Goal: Use online tool/utility: Utilize a website feature to perform a specific function

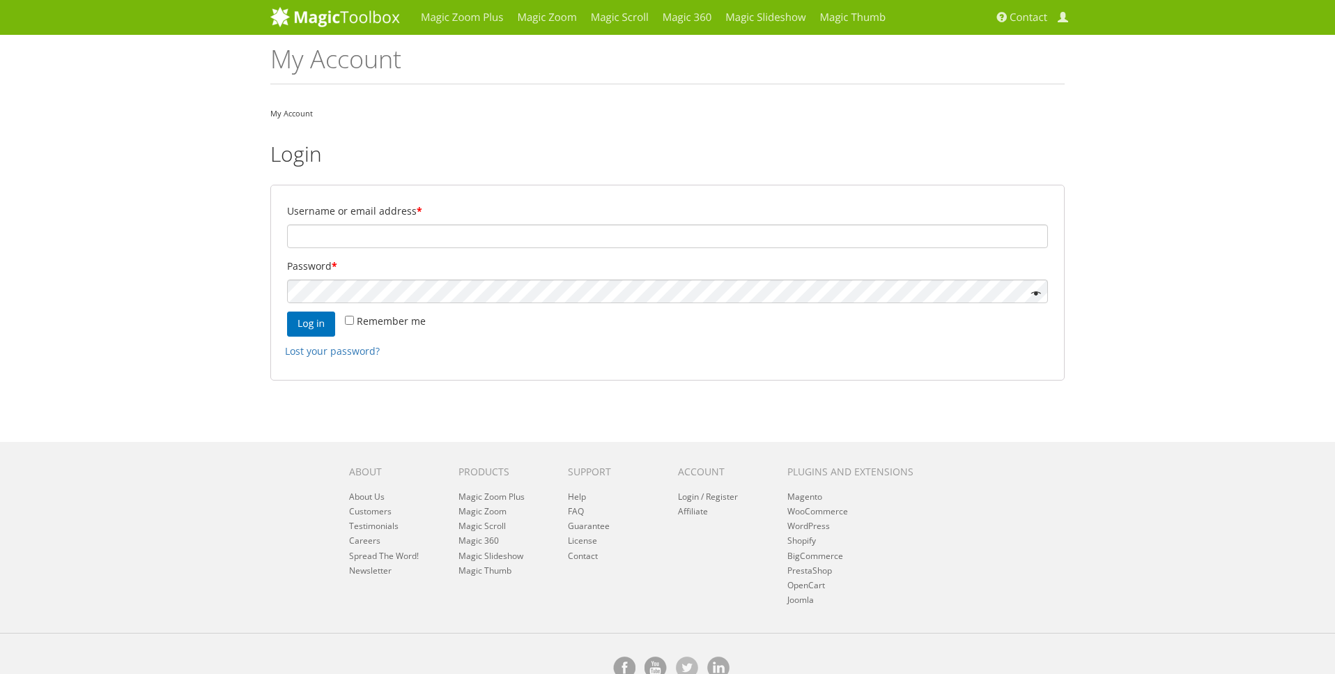
click at [387, 235] on input "Username or email address *" at bounding box center [667, 236] width 761 height 24
type input "martin@yapaweb.com"
click at [311, 325] on button "Log in" at bounding box center [311, 323] width 48 height 25
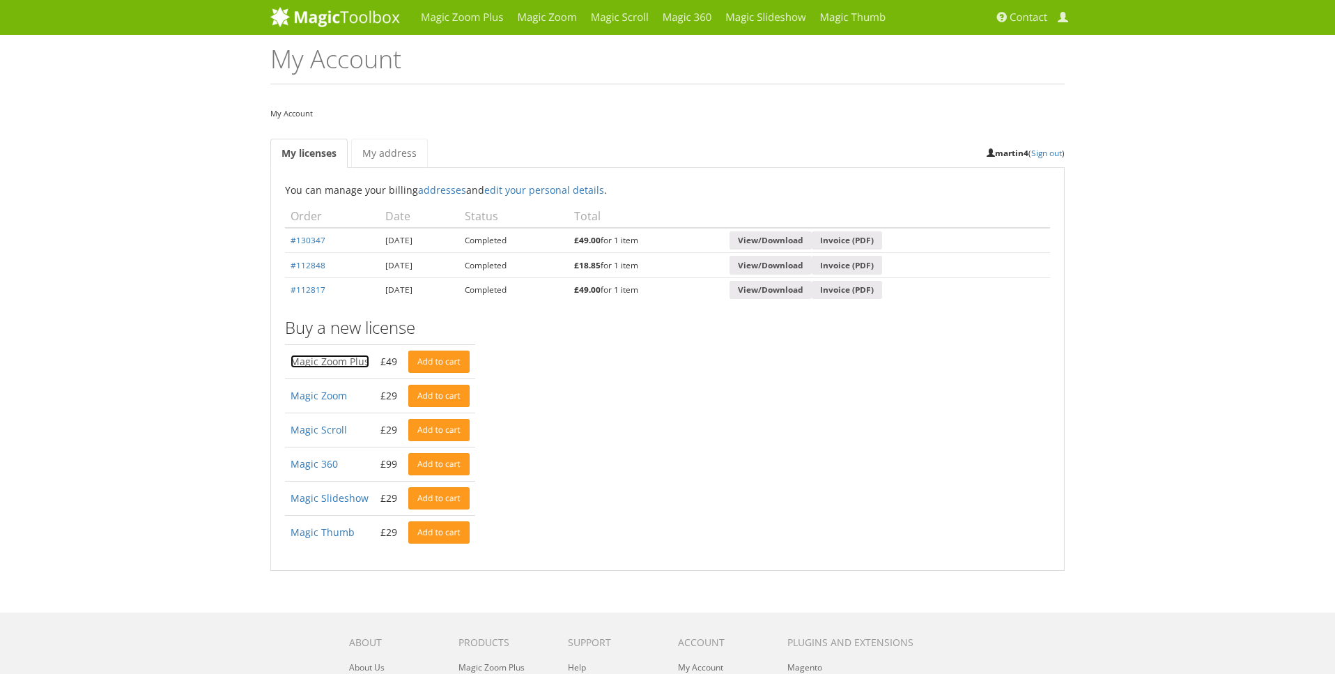
click at [341, 366] on link "Magic Zoom Plus" at bounding box center [329, 361] width 79 height 13
click at [318, 240] on link "#130347" at bounding box center [307, 239] width 35 height 11
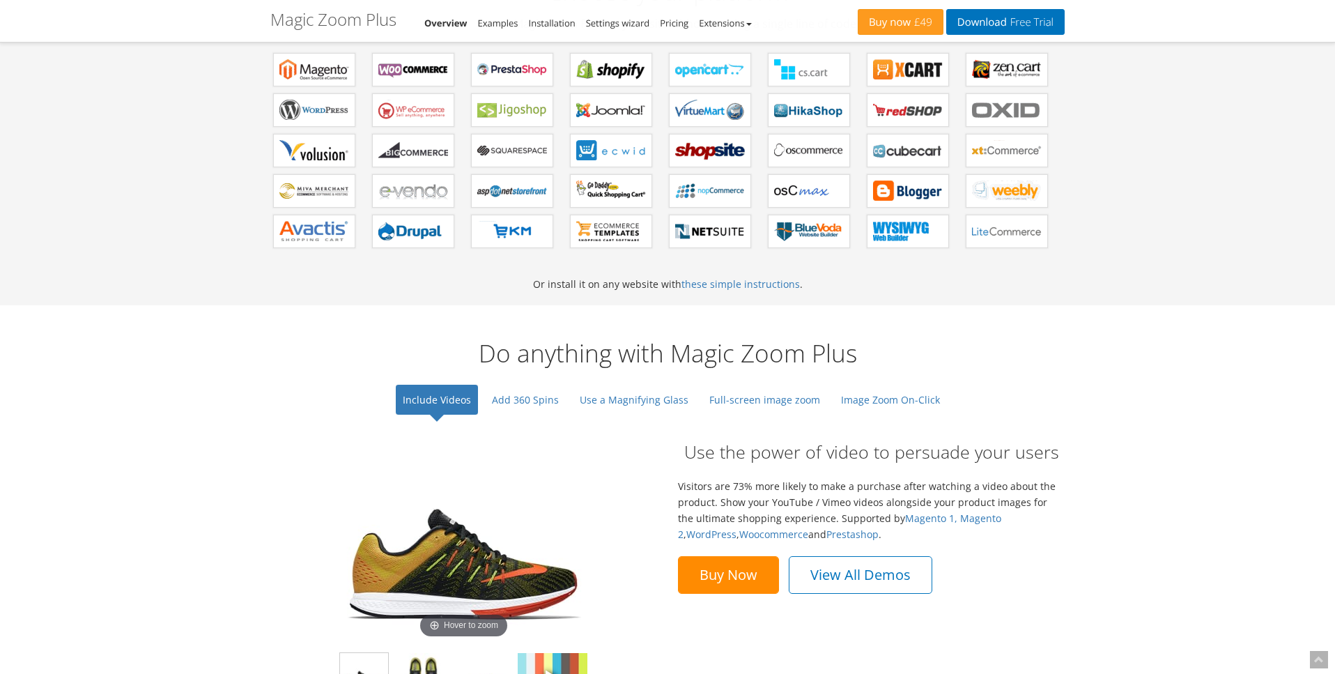
scroll to position [719, 0]
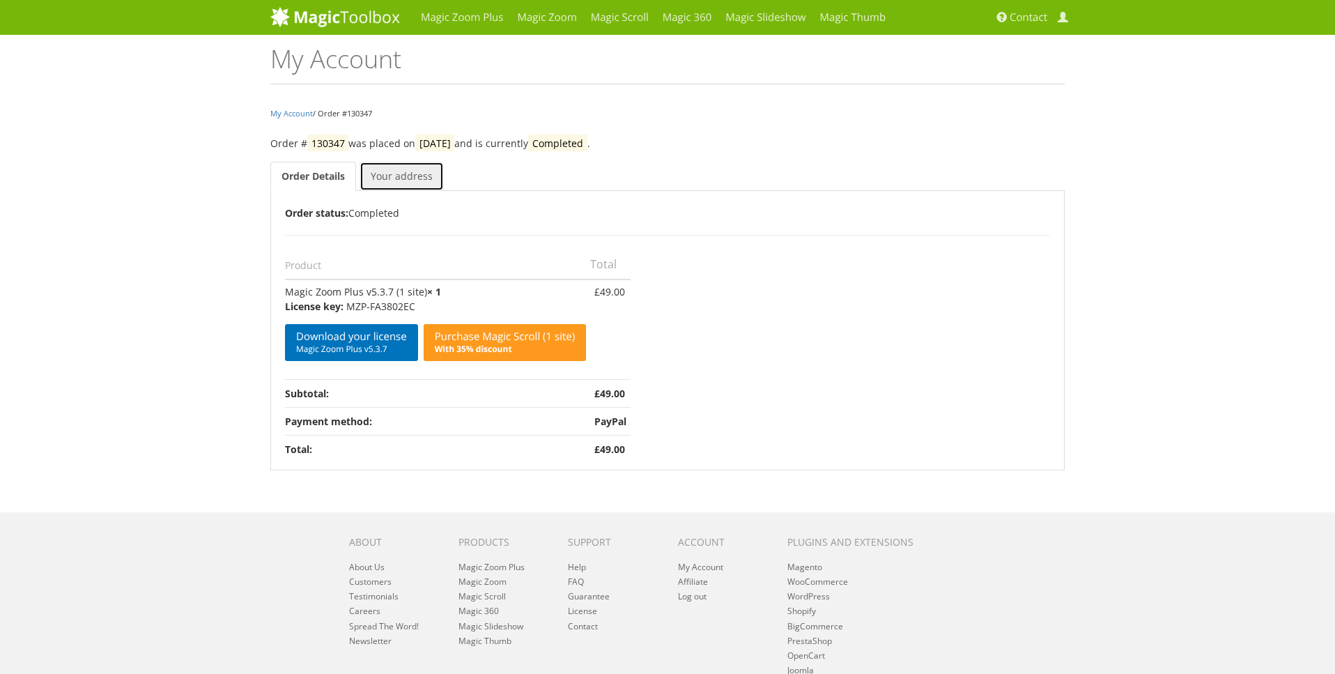
click at [395, 183] on link "Your address" at bounding box center [401, 176] width 84 height 29
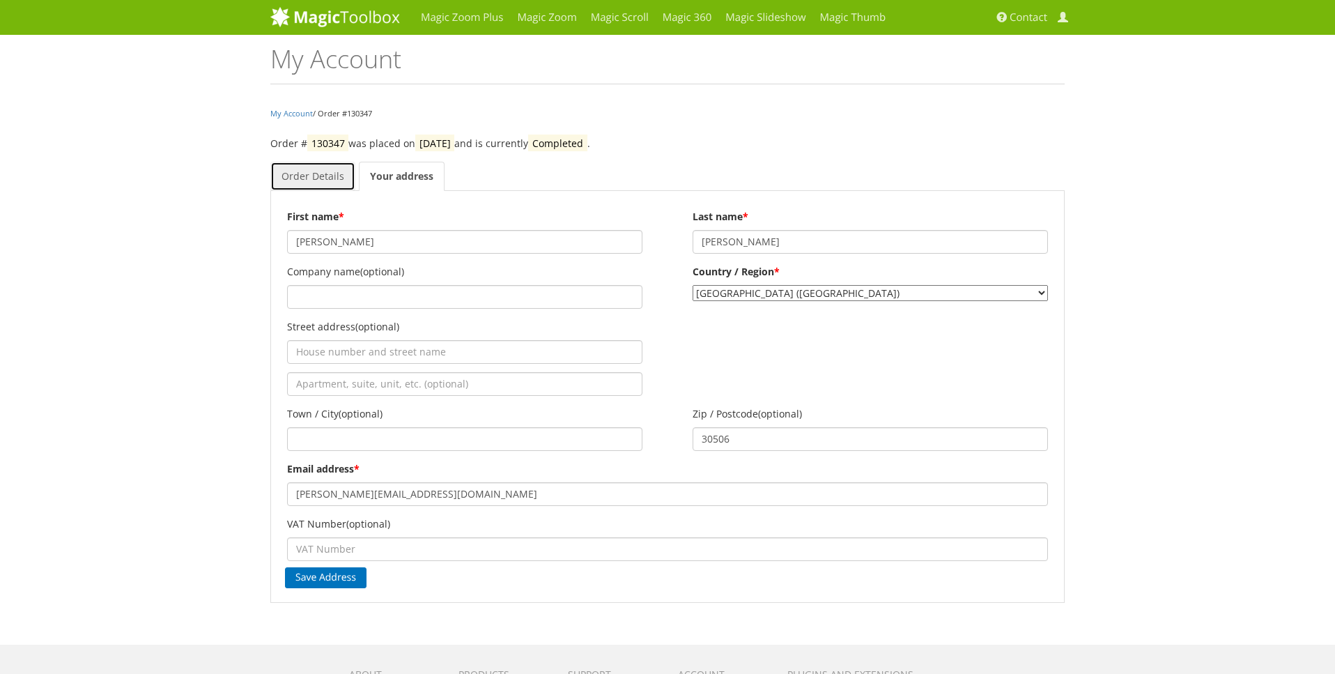
click at [313, 175] on link "Order Details" at bounding box center [312, 176] width 85 height 29
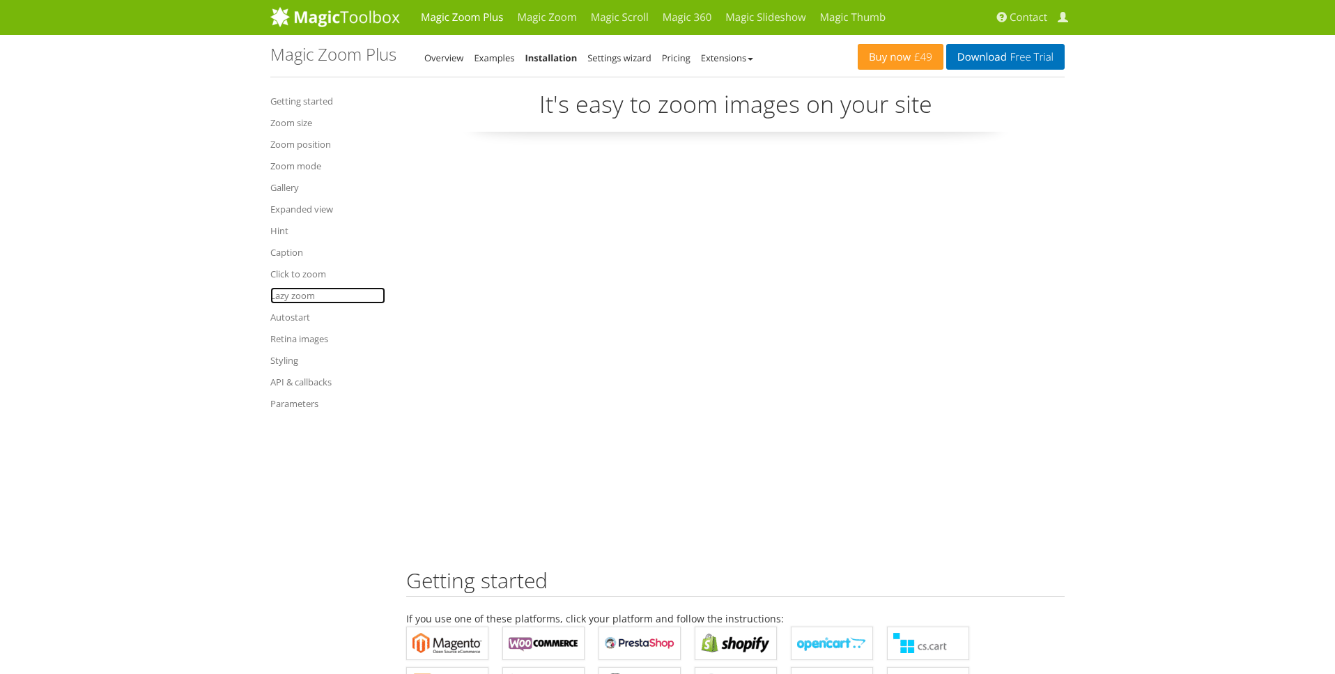
click at [302, 298] on link "Lazy zoom" at bounding box center [327, 295] width 115 height 17
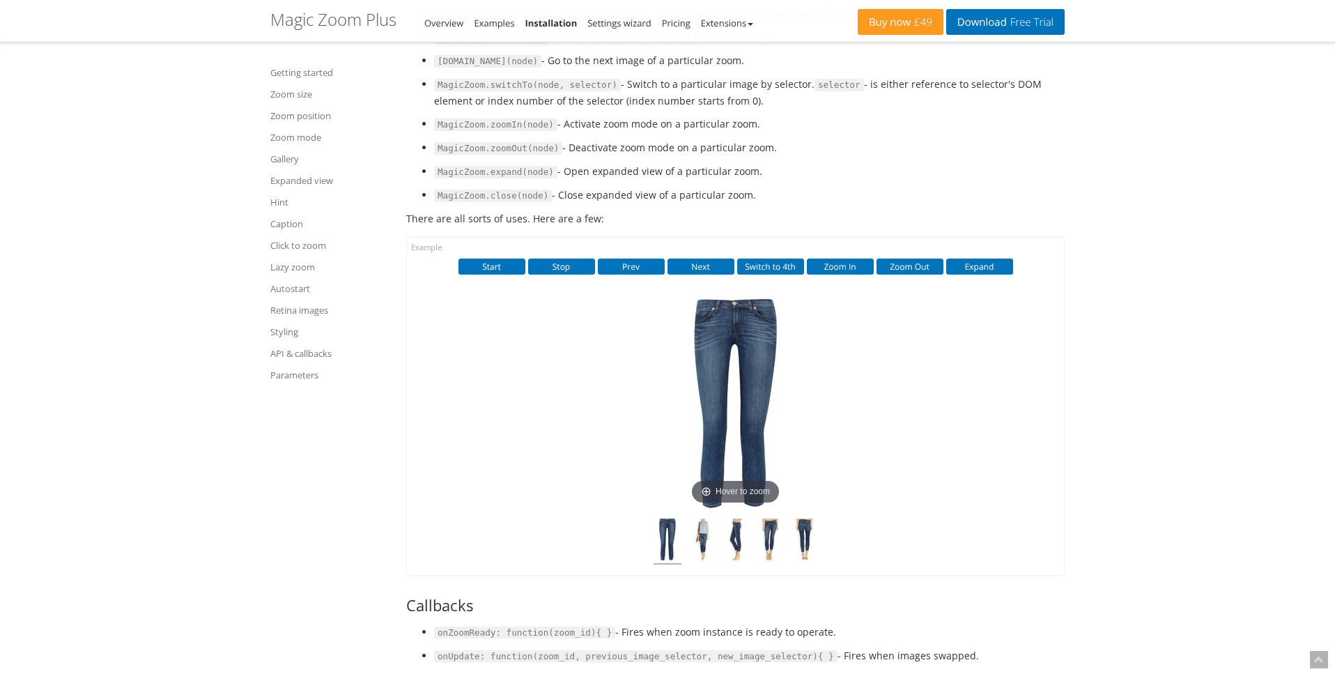
scroll to position [14891, 0]
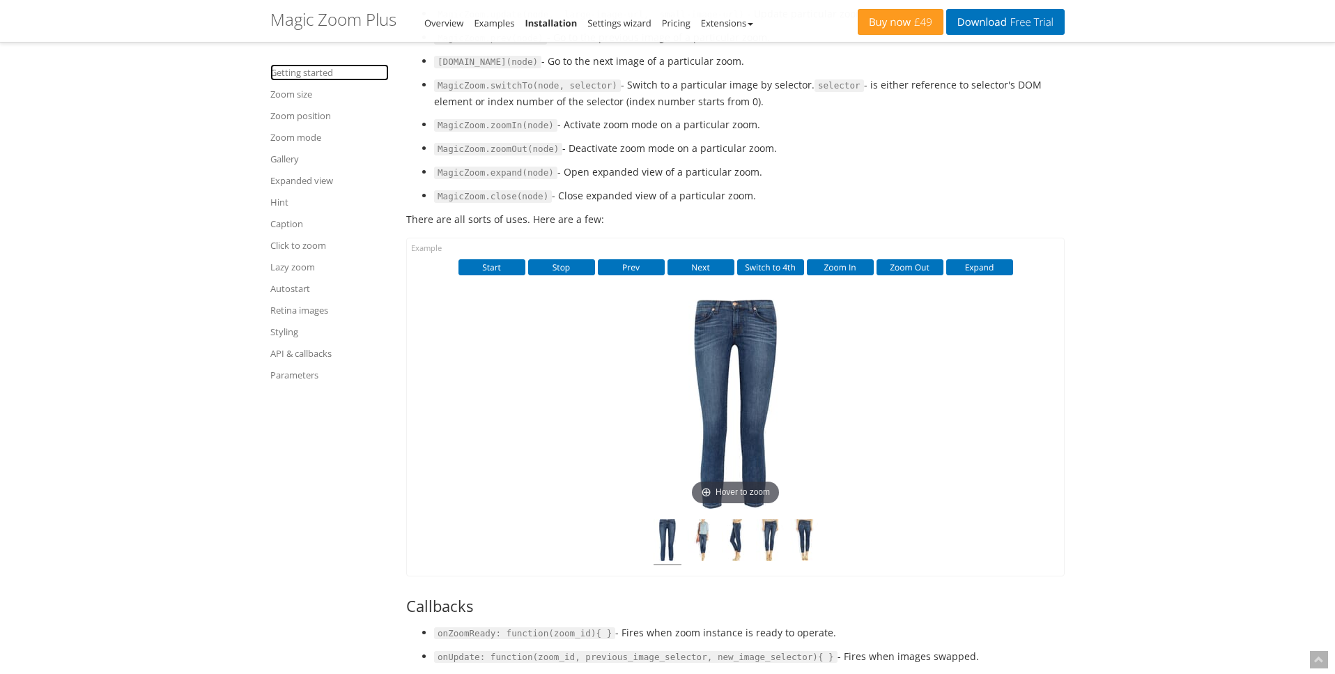
click at [311, 72] on link "Getting started" at bounding box center [329, 72] width 118 height 17
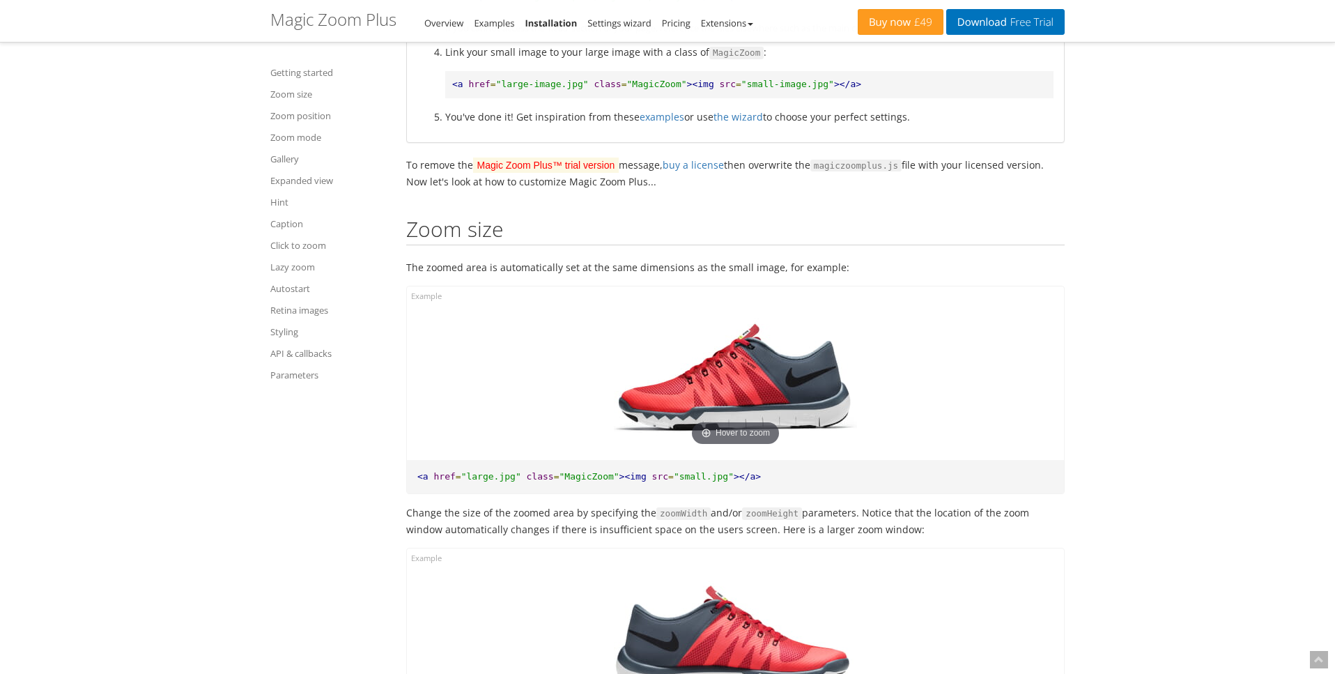
scroll to position [1013, 0]
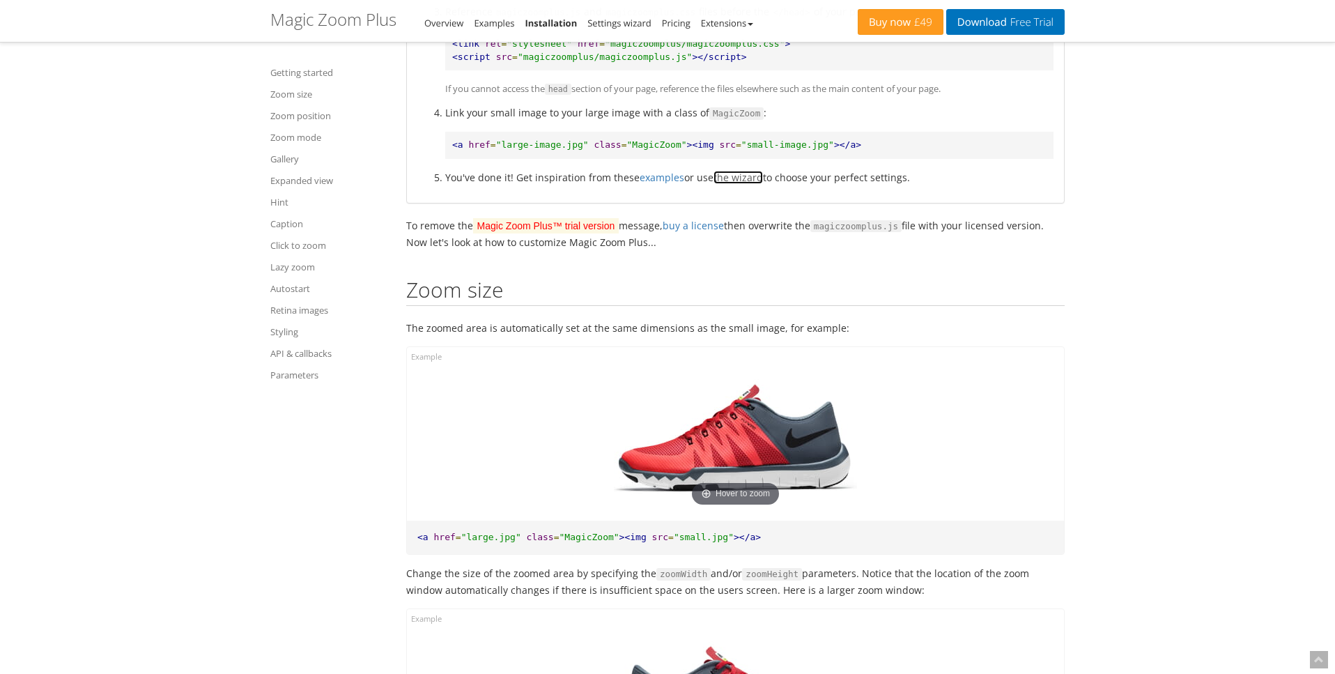
click at [729, 177] on link "the wizard" at bounding box center [737, 177] width 49 height 13
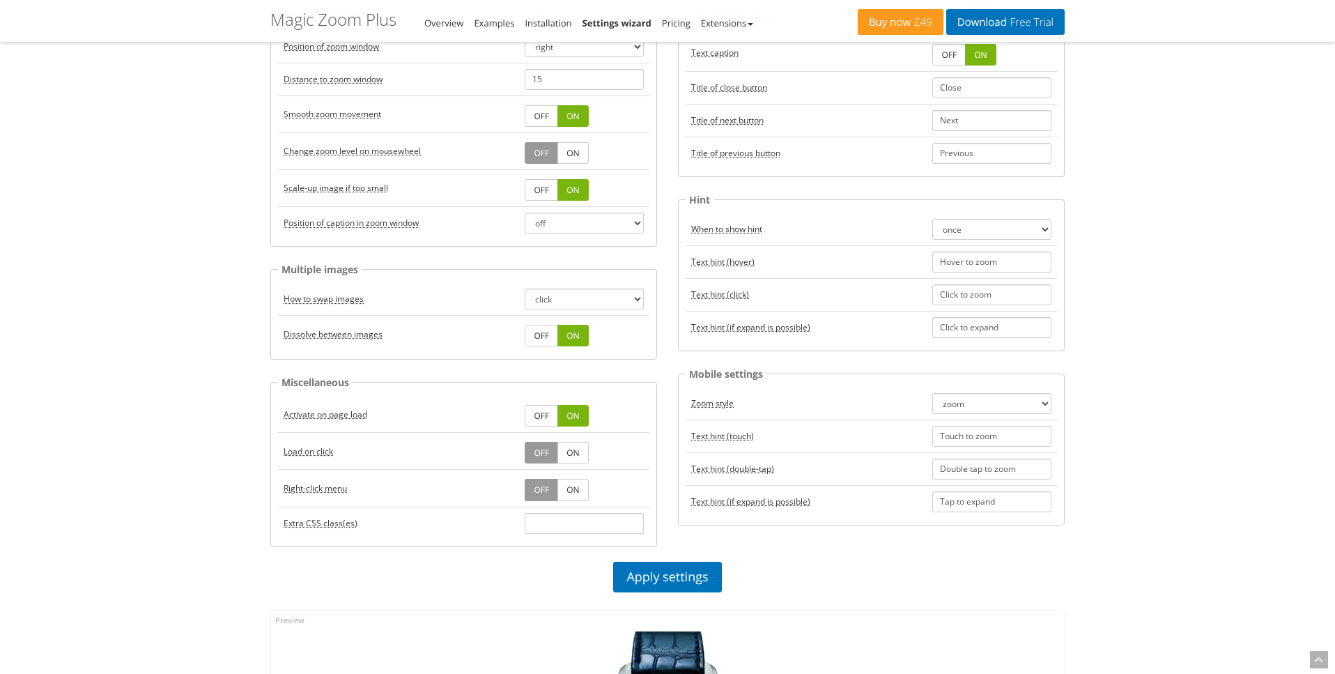
scroll to position [274, 0]
click at [1013, 400] on select "zoom magnifier preview off" at bounding box center [991, 402] width 119 height 21
select select "magnifier"
click at [932, 392] on select "zoom magnifier preview off" at bounding box center [991, 402] width 119 height 21
click at [563, 302] on select "click hover" at bounding box center [584, 298] width 119 height 21
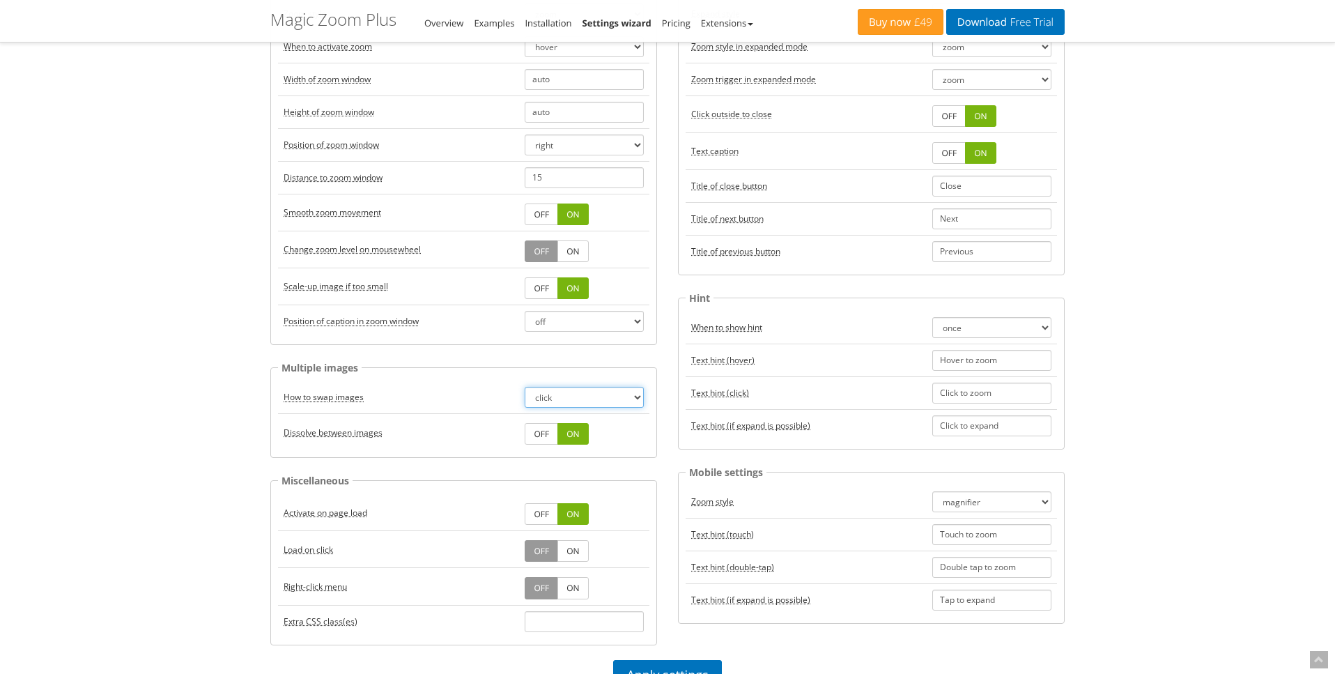
scroll to position [173, 0]
click at [541, 287] on link "OFF" at bounding box center [541, 290] width 33 height 22
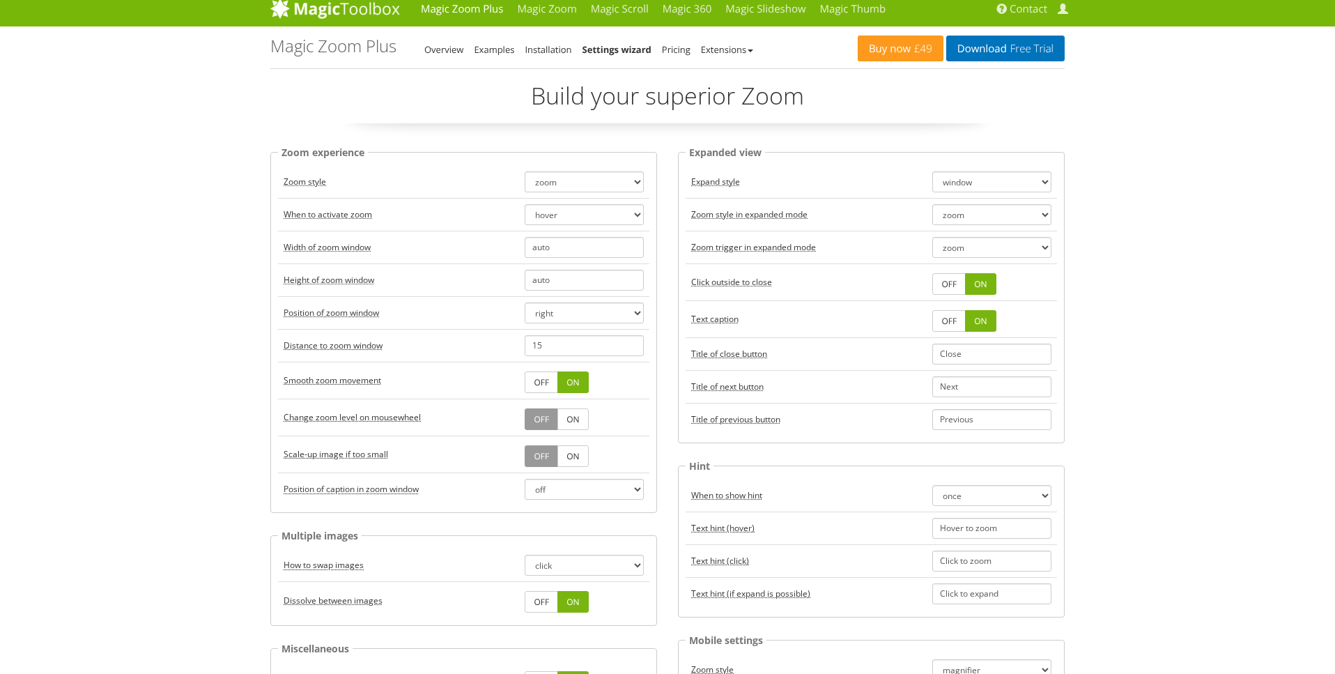
scroll to position [6, 0]
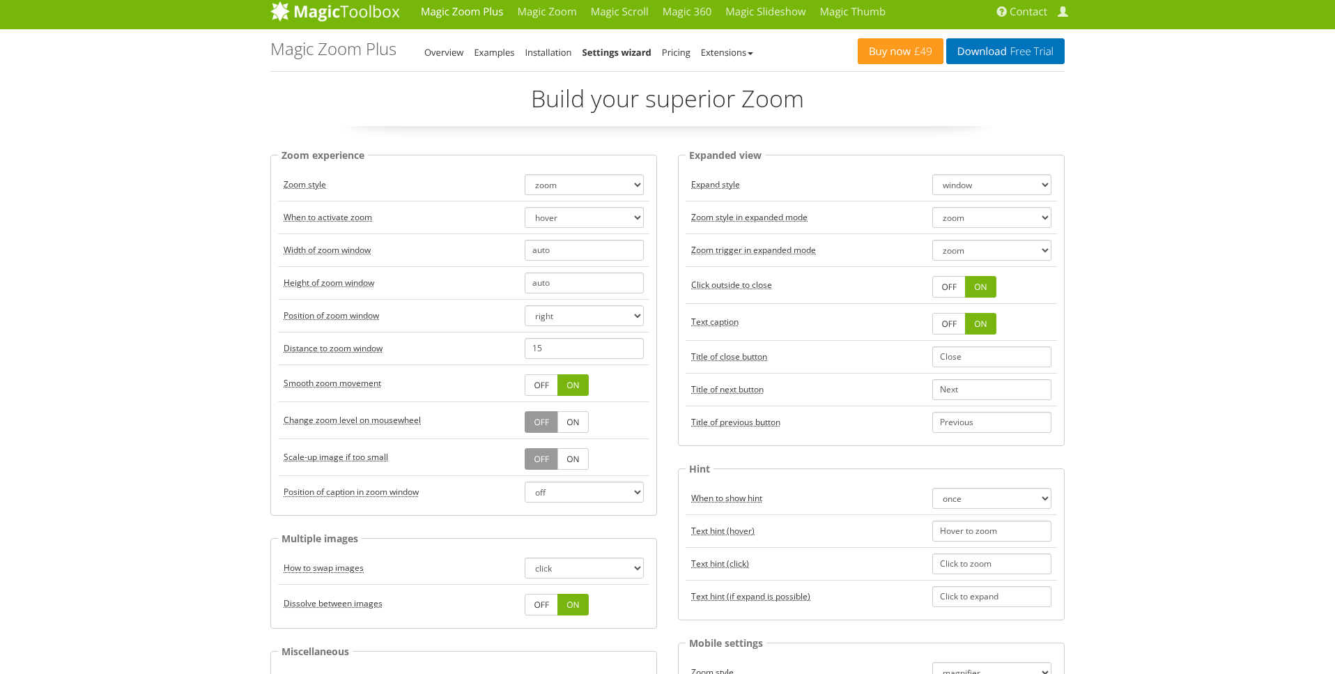
click at [330, 249] on acronym "Width of zoom window" at bounding box center [327, 250] width 87 height 12
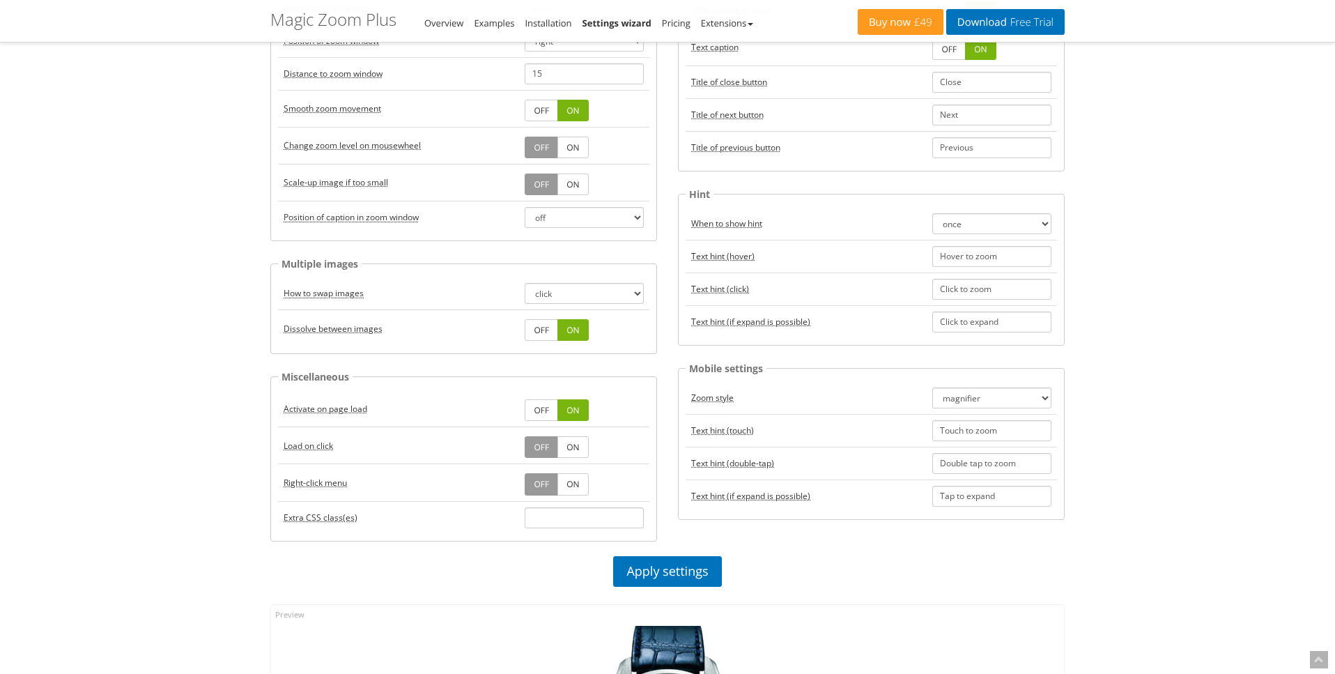
scroll to position [306, 0]
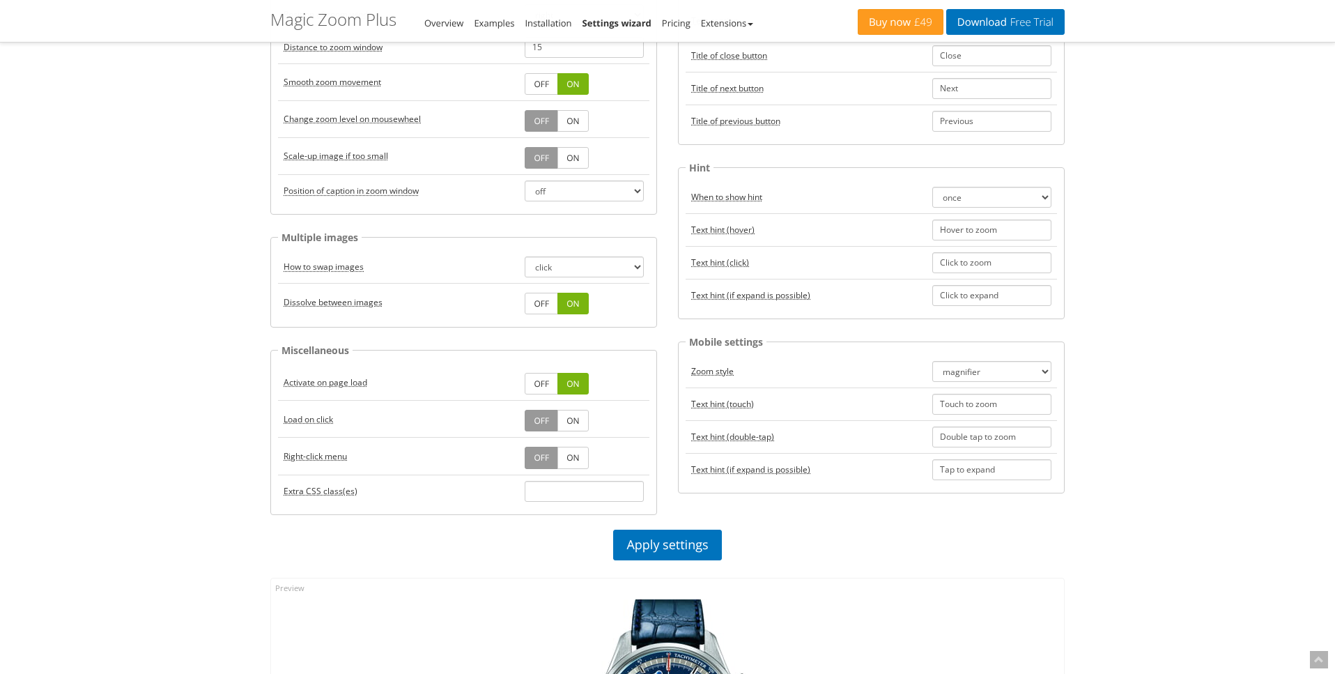
click at [572, 383] on link "ON" at bounding box center [572, 384] width 31 height 22
click at [543, 384] on link "OFF" at bounding box center [541, 384] width 33 height 22
click at [576, 419] on link "ON" at bounding box center [572, 421] width 31 height 22
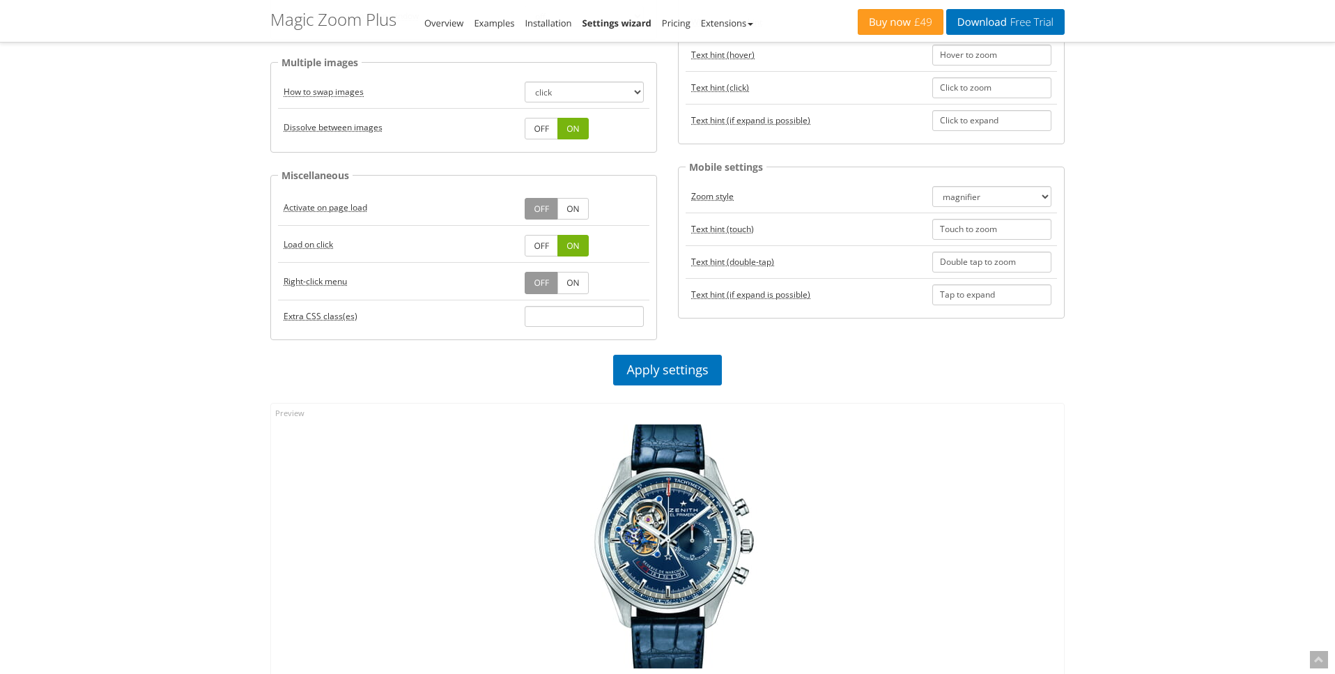
scroll to position [500, 0]
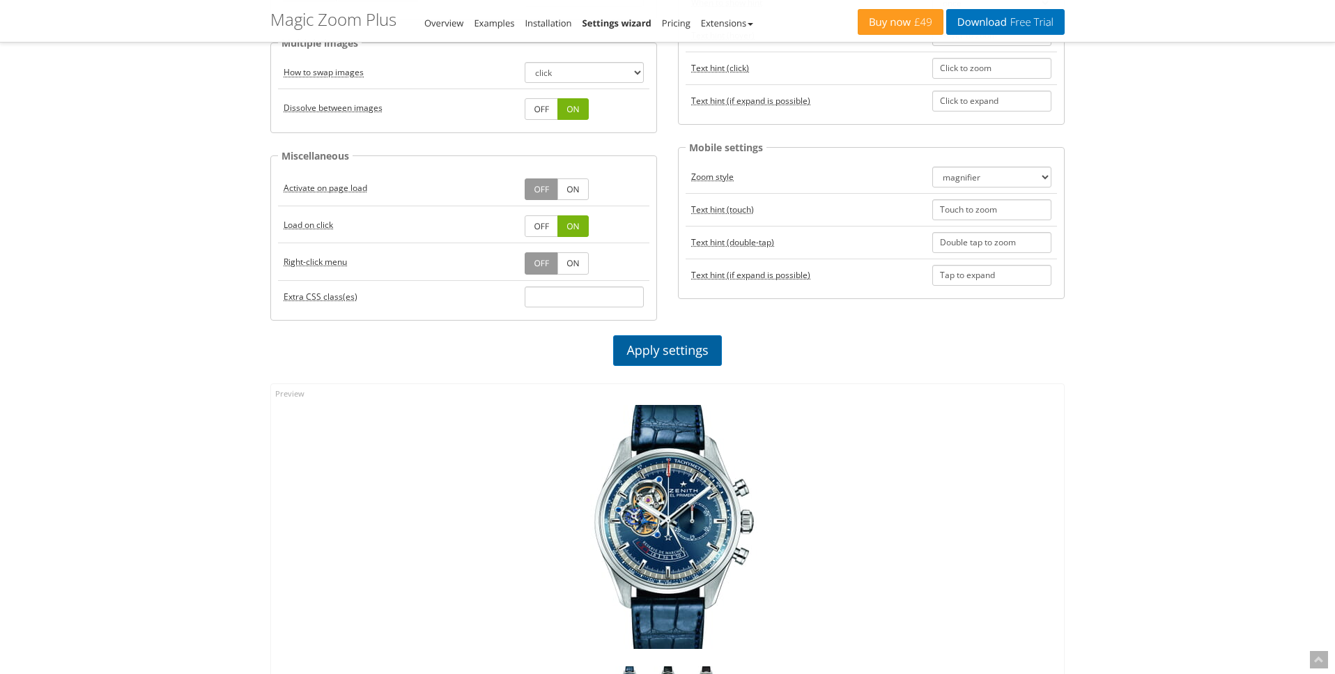
click at [636, 351] on link "Apply settings" at bounding box center [667, 350] width 108 height 31
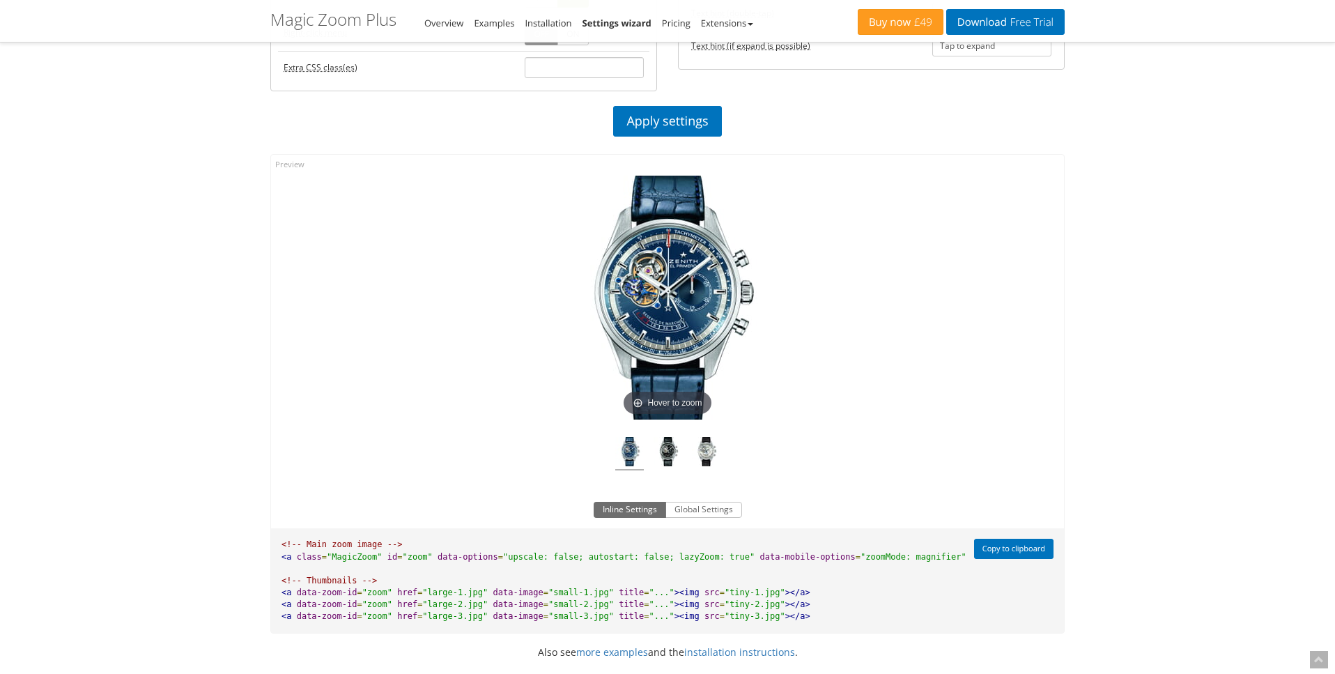
scroll to position [730, 0]
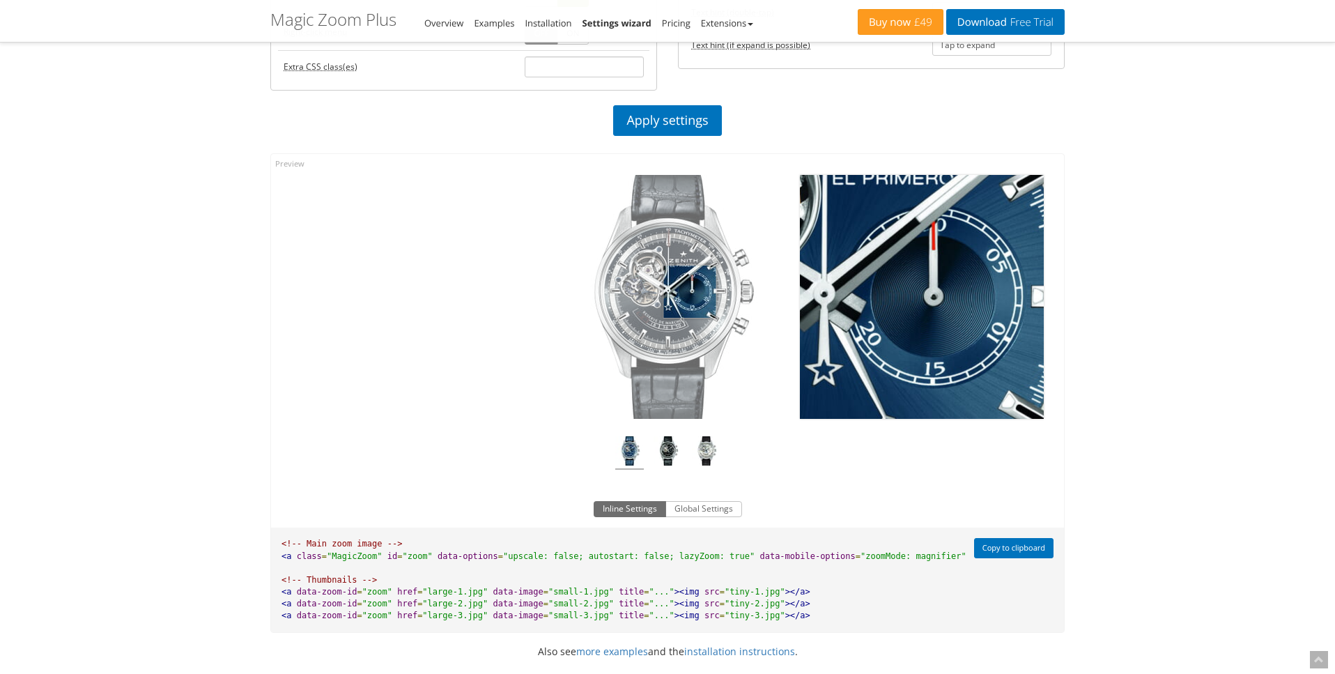
click at [690, 291] on img at bounding box center [667, 297] width 244 height 244
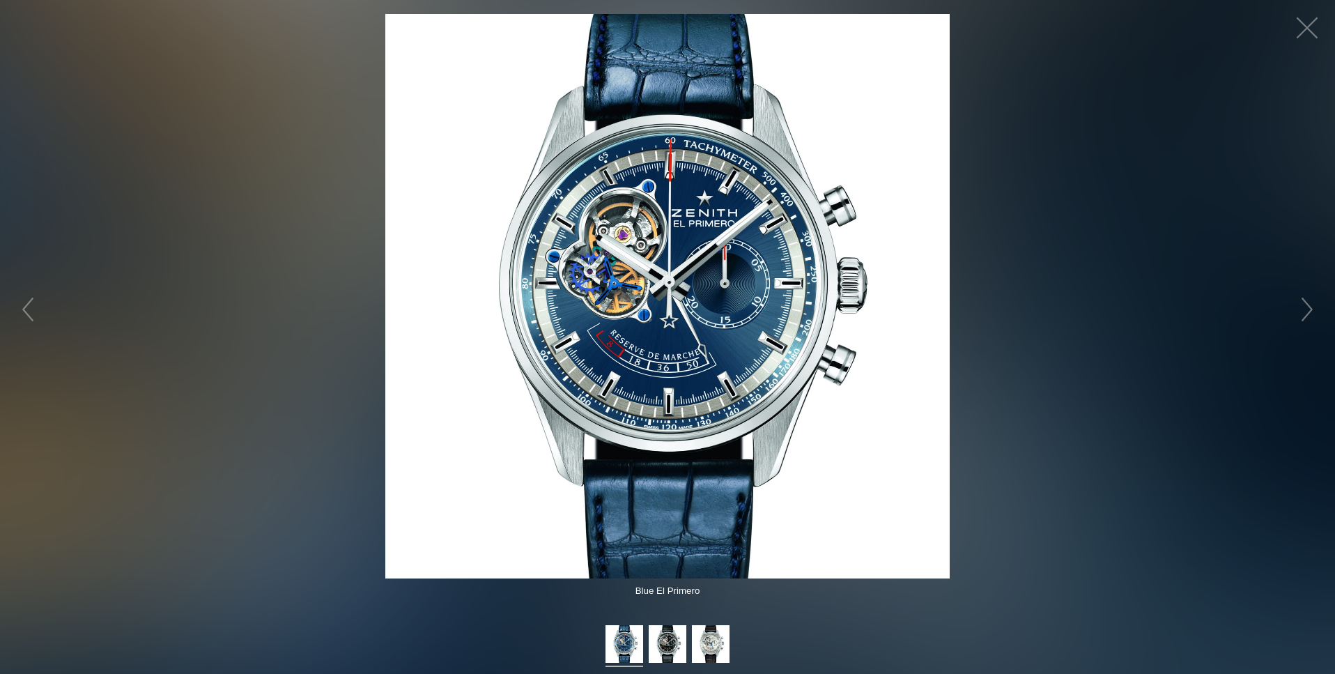
click at [1078, 263] on figure "Click to expand" at bounding box center [667, 296] width 1335 height 564
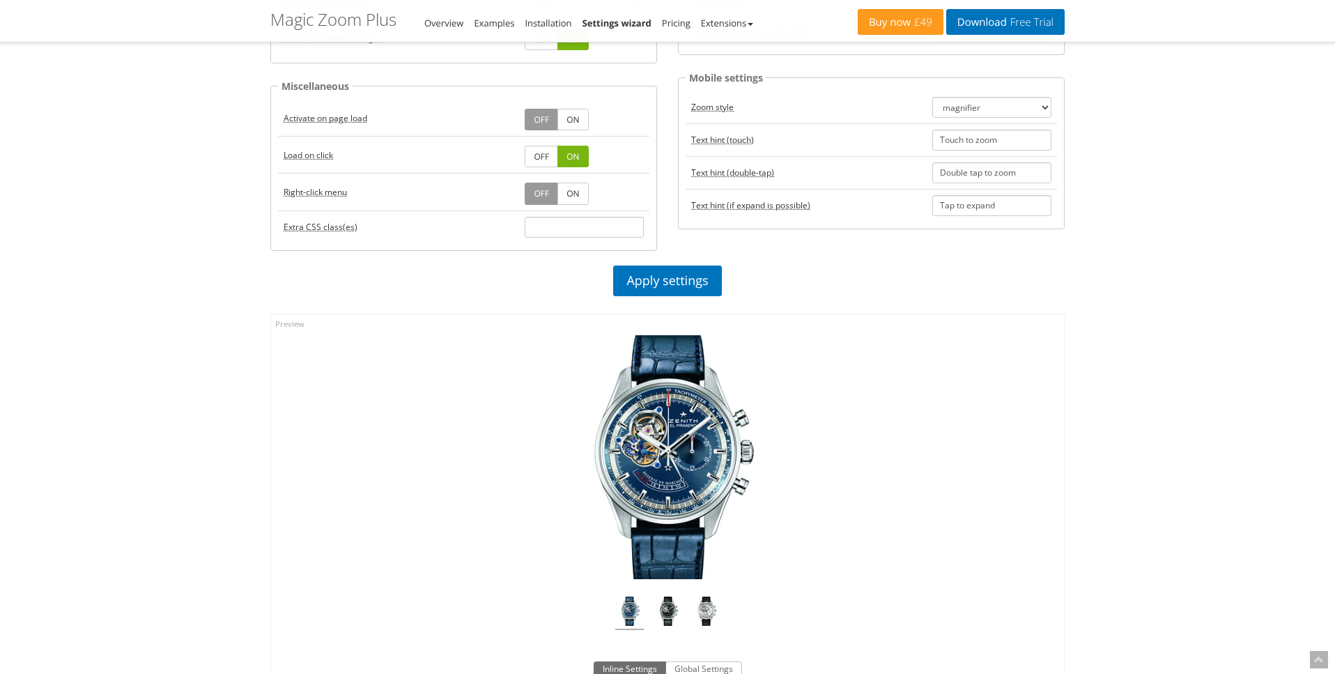
scroll to position [559, 0]
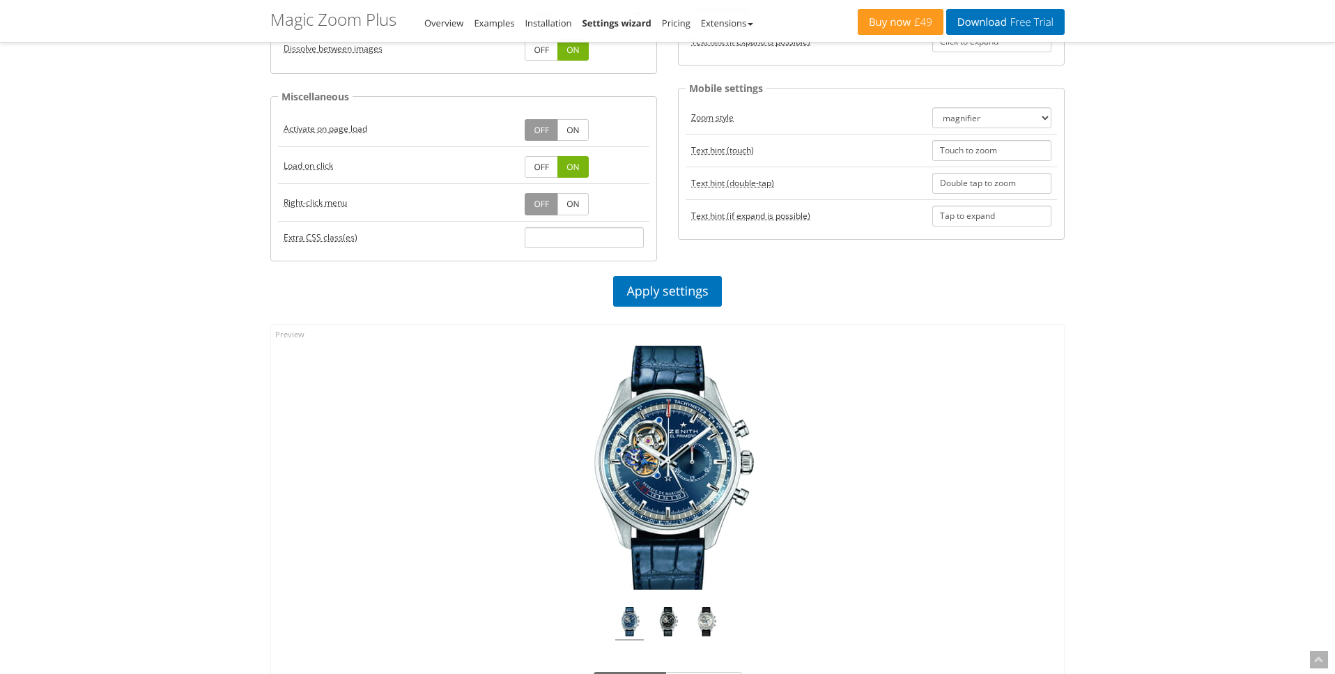
click at [538, 164] on link "OFF" at bounding box center [541, 167] width 33 height 22
click at [664, 293] on link "Apply settings" at bounding box center [667, 290] width 108 height 31
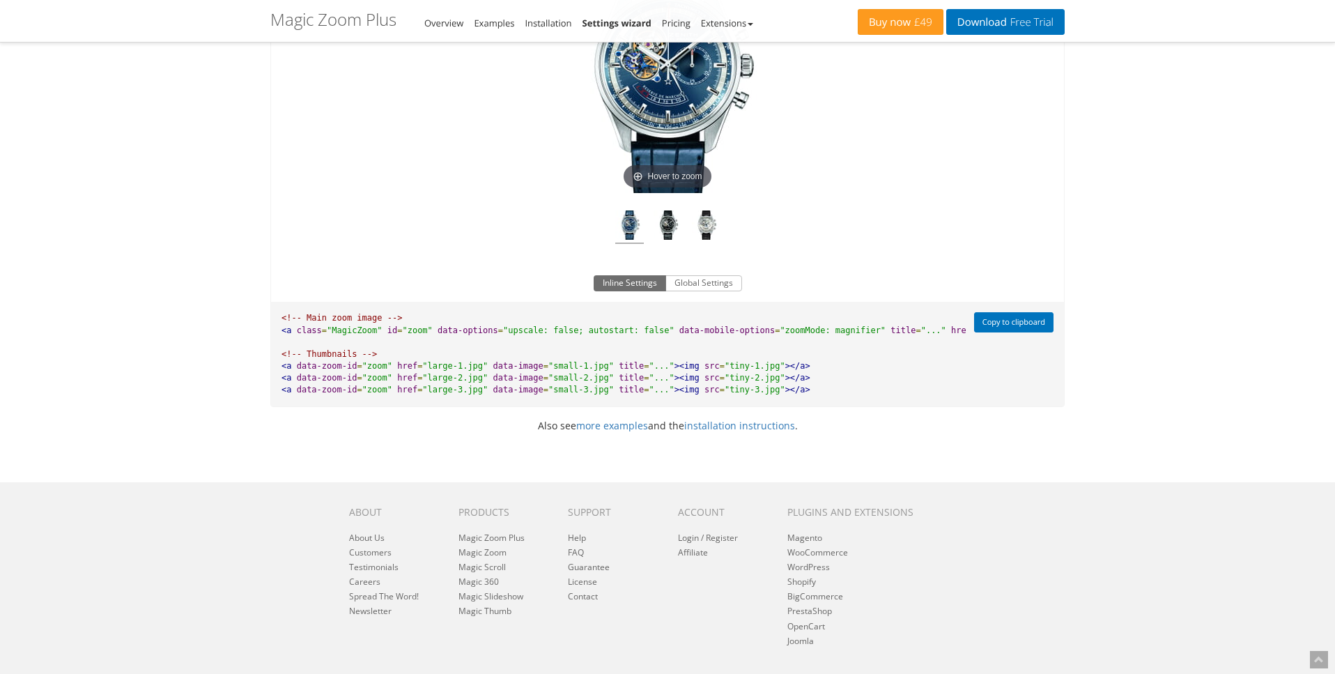
scroll to position [981, 0]
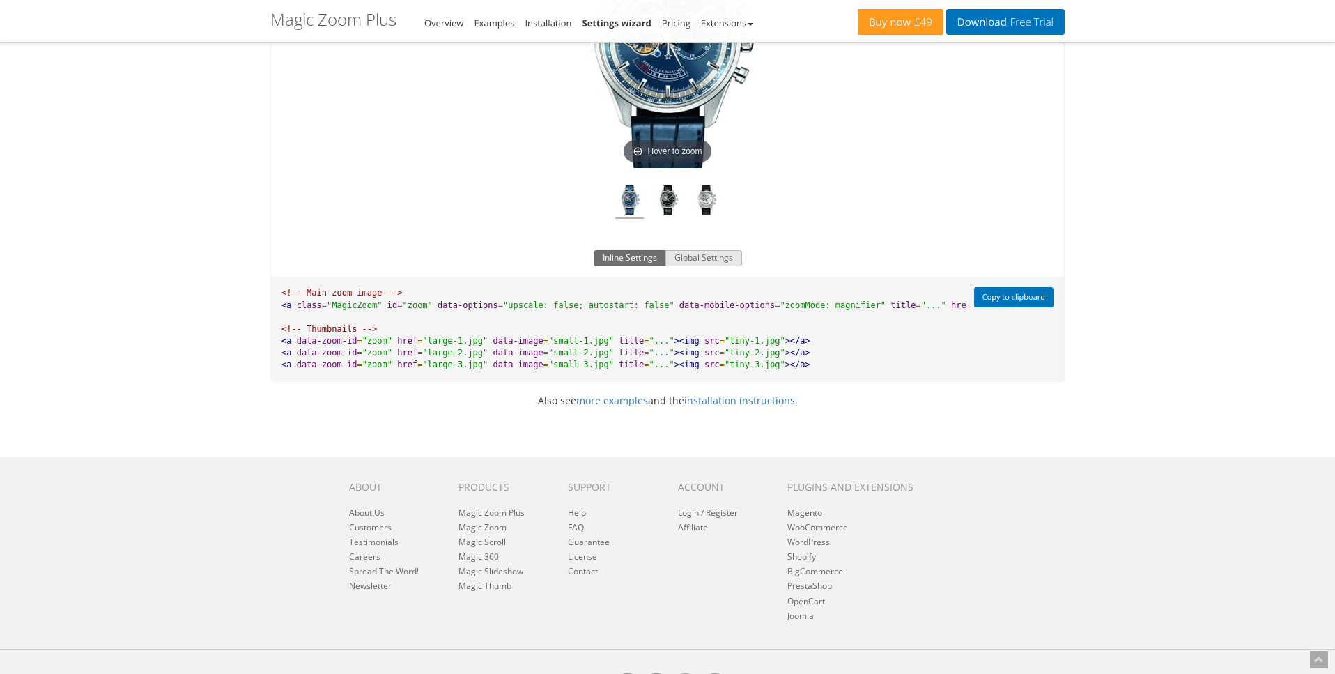
click at [705, 256] on button "Global Settings" at bounding box center [703, 258] width 77 height 17
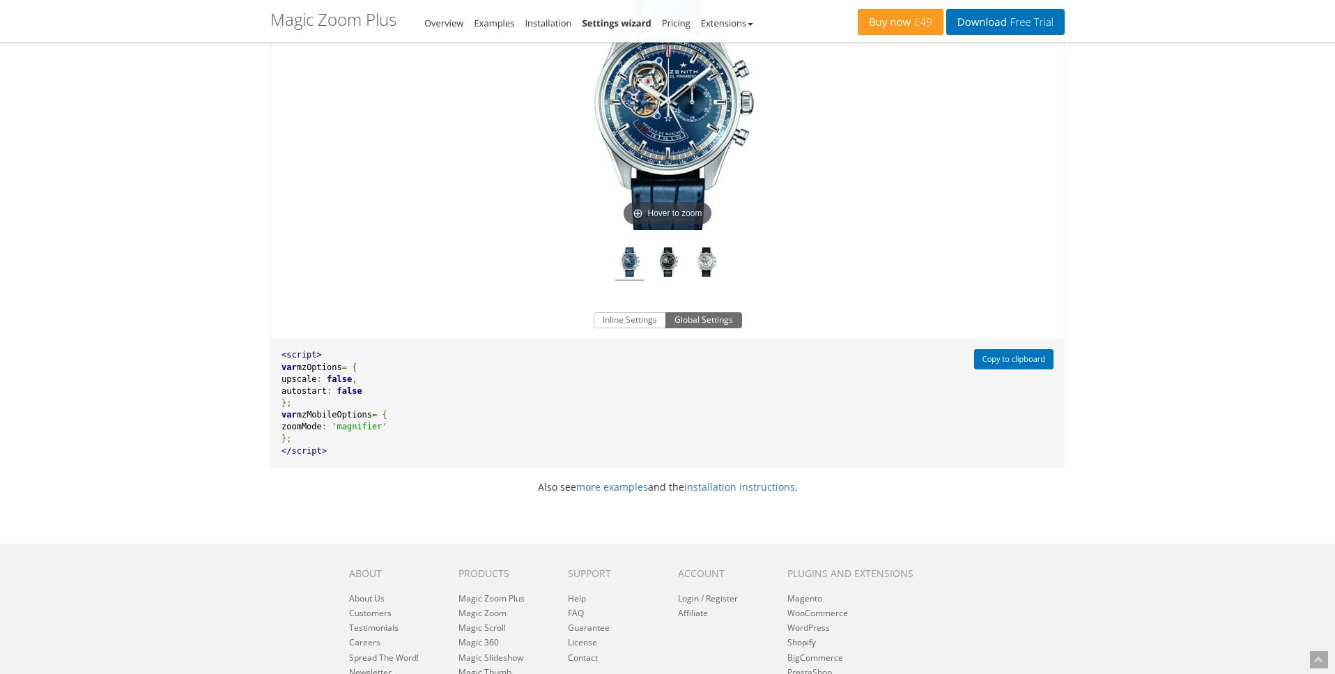
scroll to position [916, 0]
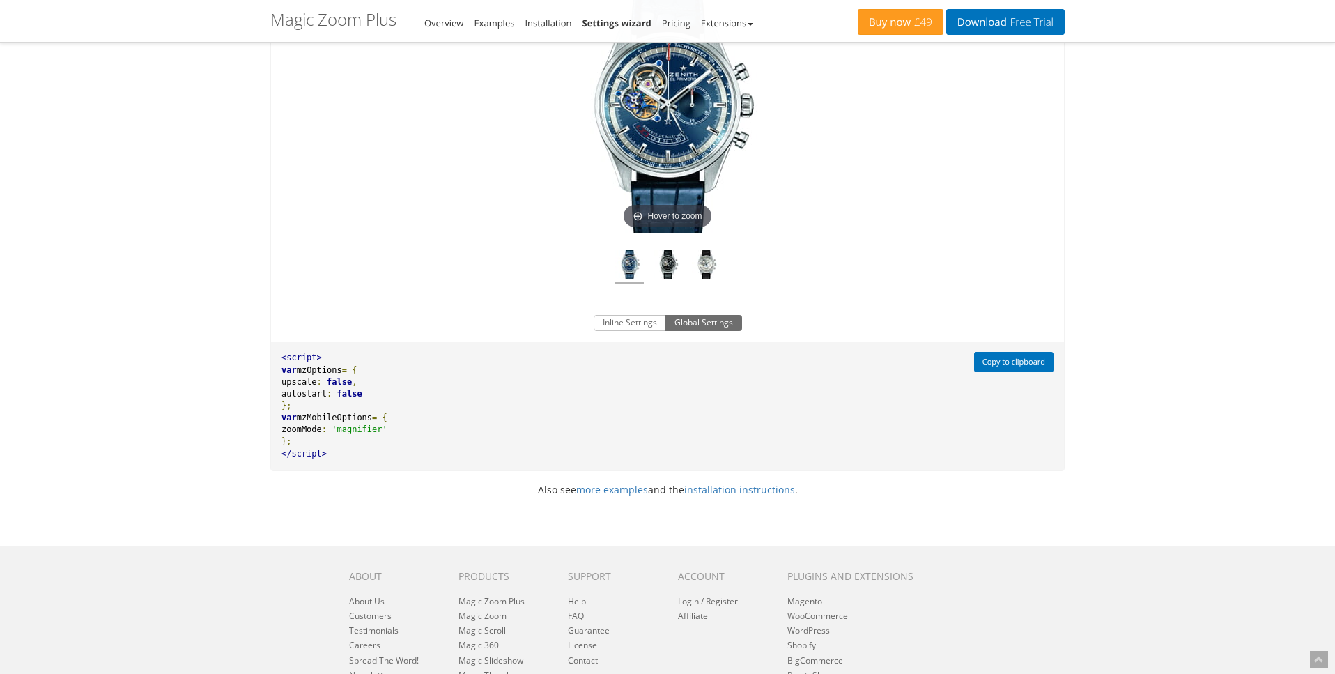
click at [305, 396] on span "autostart" at bounding box center [303, 394] width 45 height 10
drag, startPoint x: 307, startPoint y: 394, endPoint x: 396, endPoint y: 394, distance: 89.2
click at [396, 394] on pre "<script> var mzOptions = { upscale : false , autostart : false }; var mzMobileO…" at bounding box center [618, 405] width 695 height 128
copy pre "autostart : false"
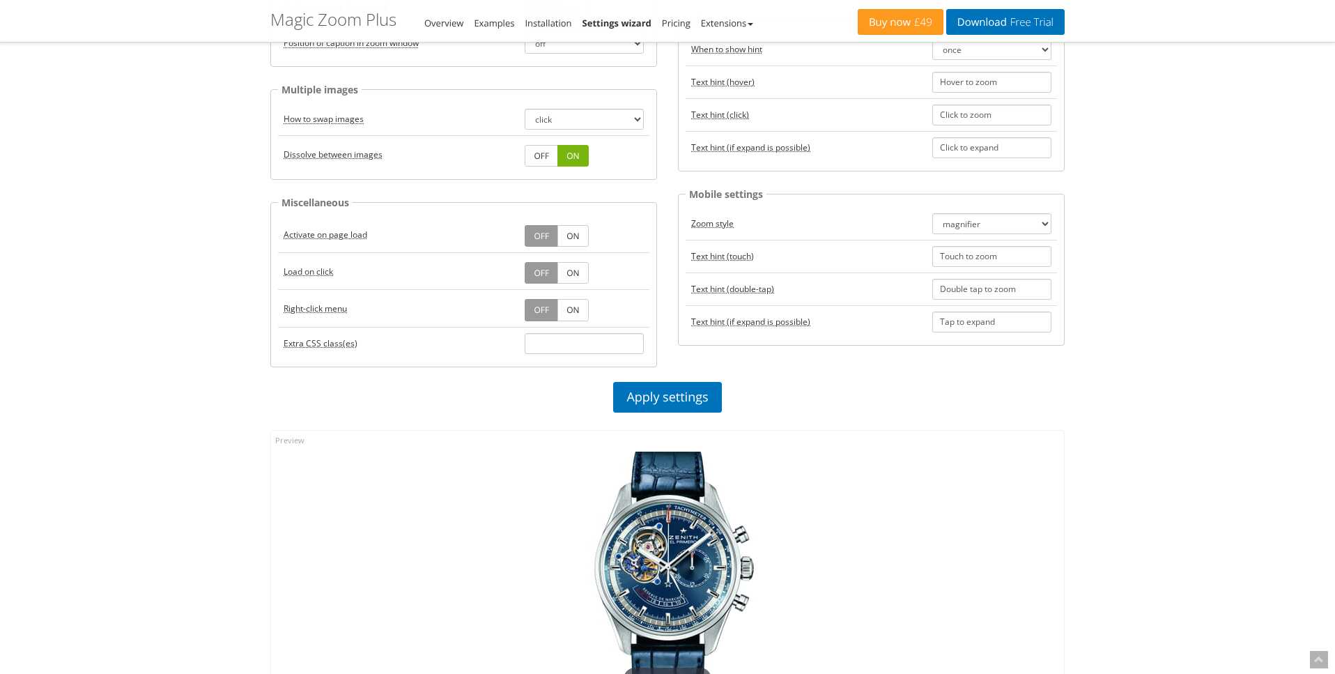
scroll to position [441, 0]
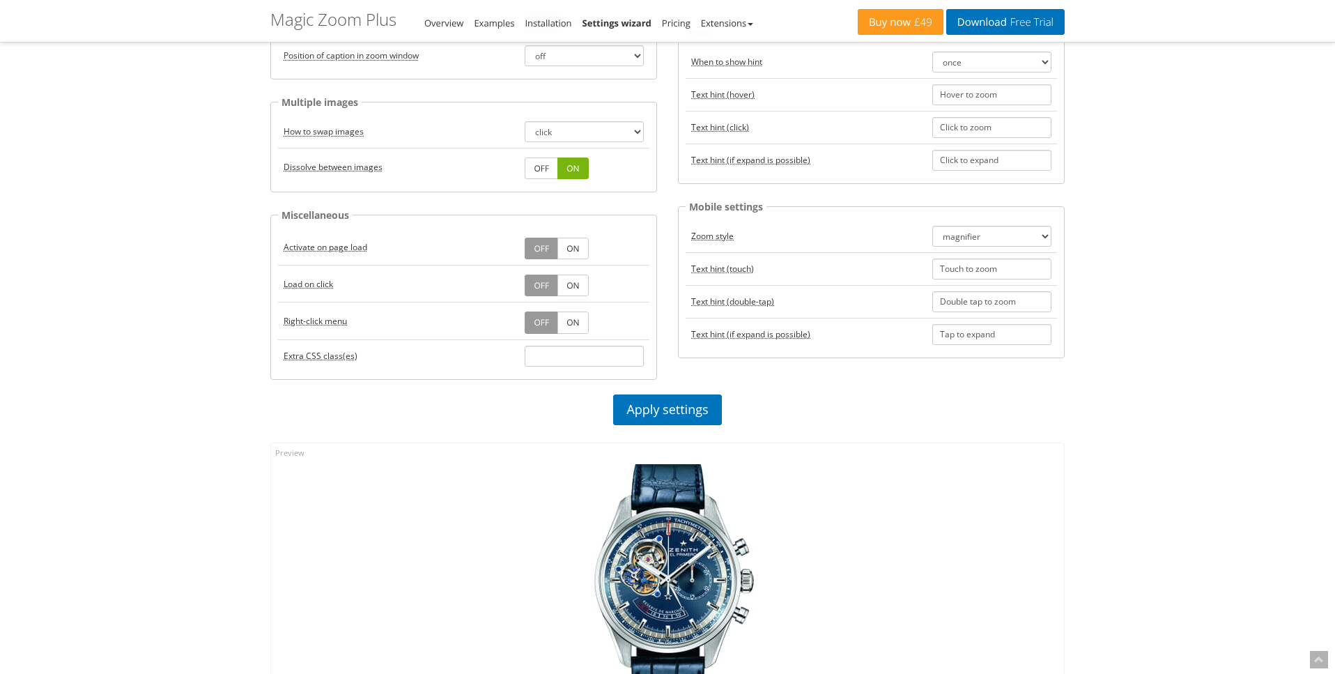
click at [572, 287] on link "ON" at bounding box center [572, 285] width 31 height 22
click at [650, 410] on link "Apply settings" at bounding box center [667, 409] width 108 height 31
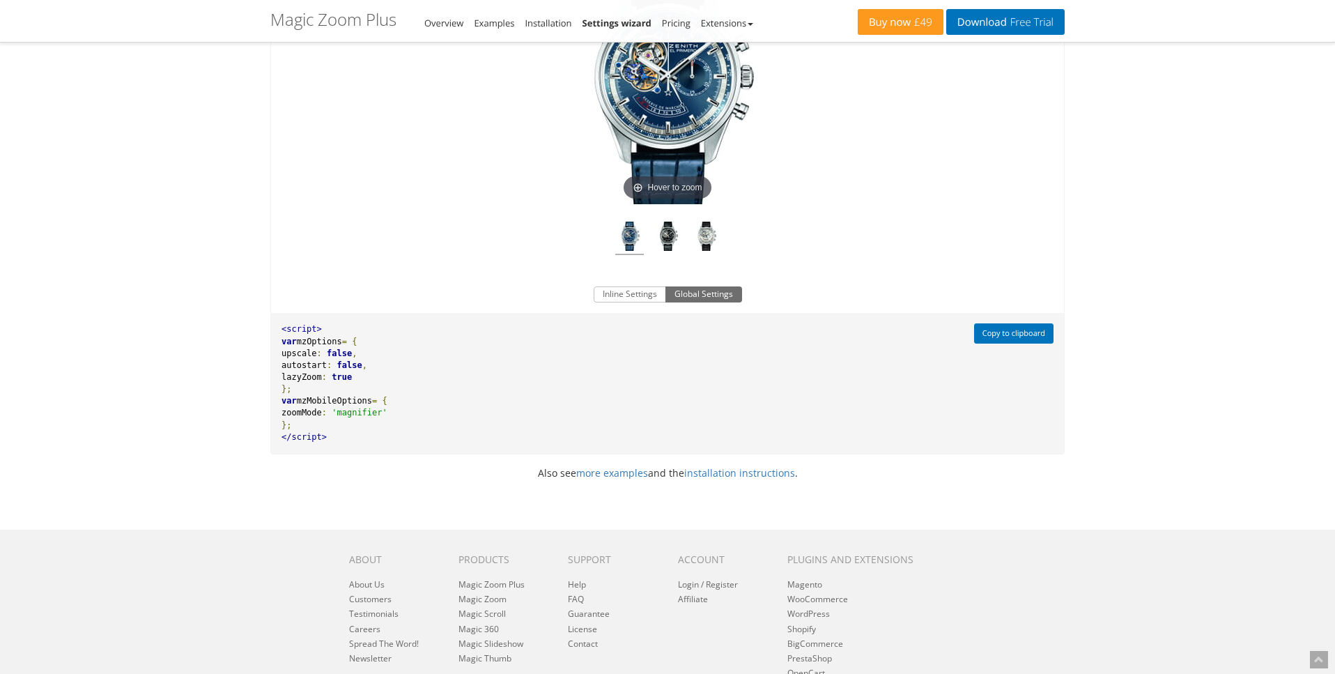
scroll to position [974, 0]
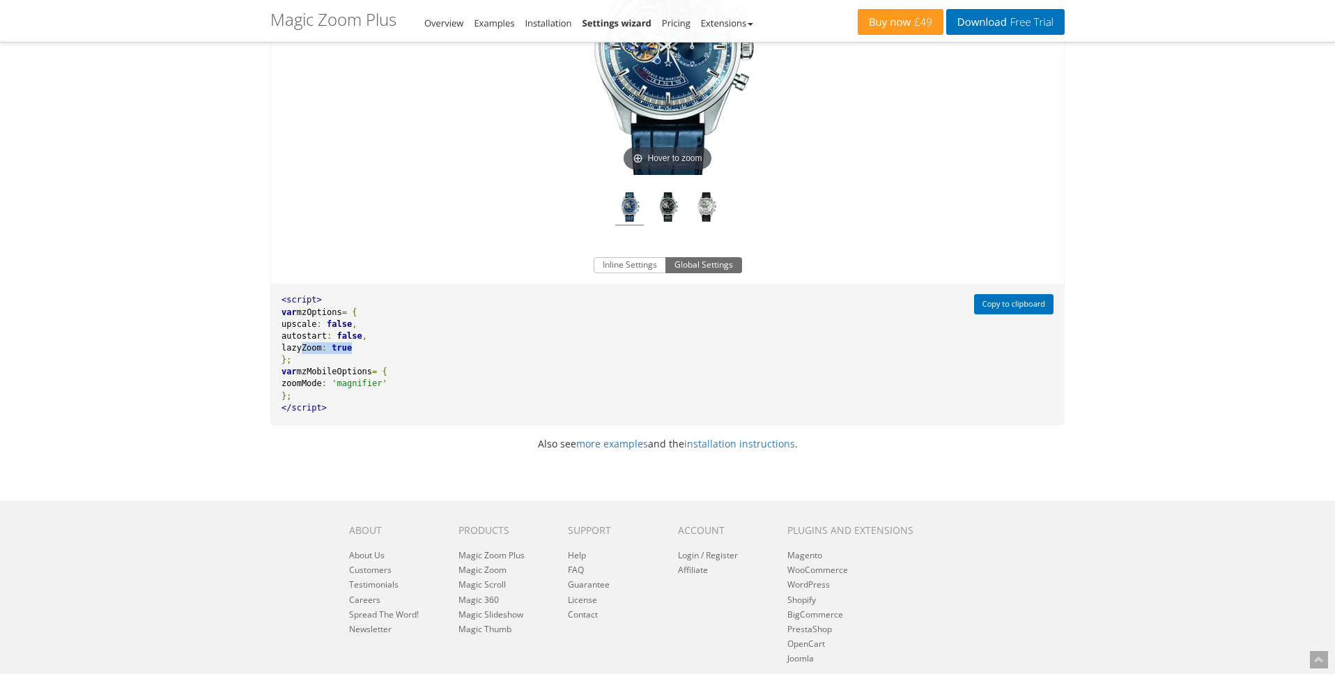
drag, startPoint x: 303, startPoint y: 347, endPoint x: 381, endPoint y: 347, distance: 78.0
click at [380, 347] on pre "<script> var mzOptions = { upscale : false , autostart : false , lazyZoom : tru…" at bounding box center [618, 354] width 695 height 140
copy pre "lazyZoom : true"
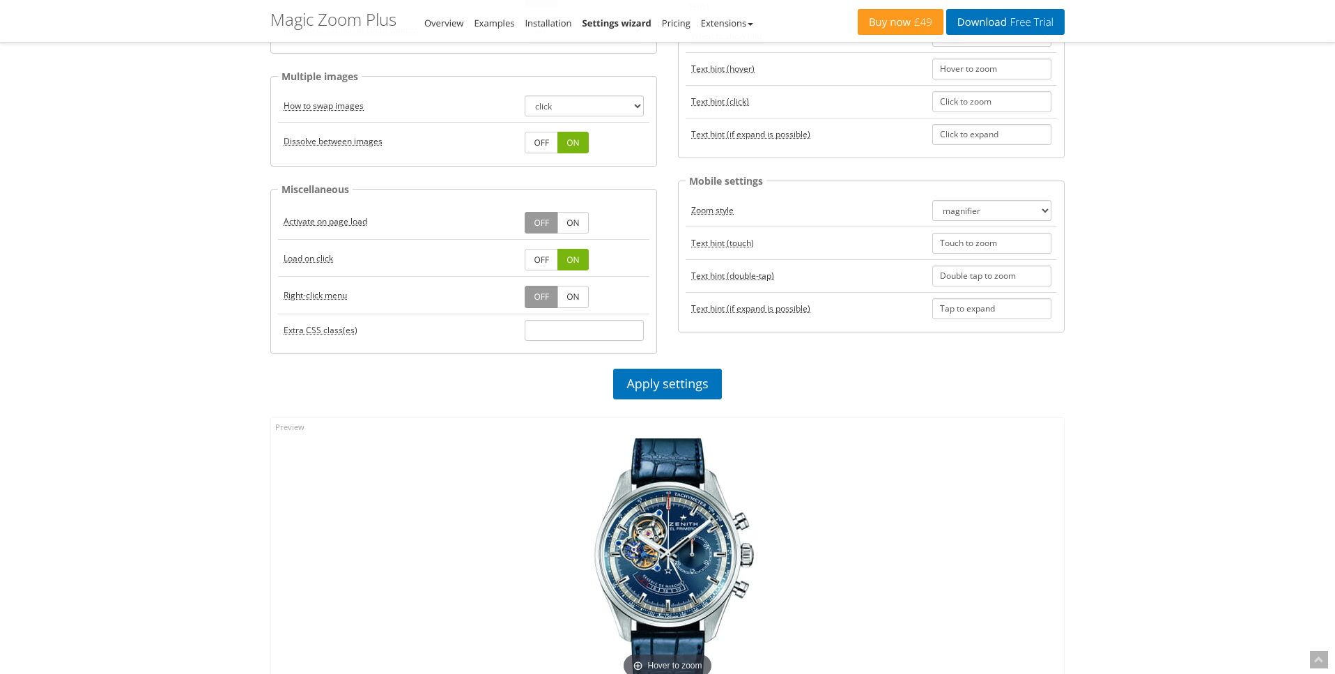
scroll to position [463, 0]
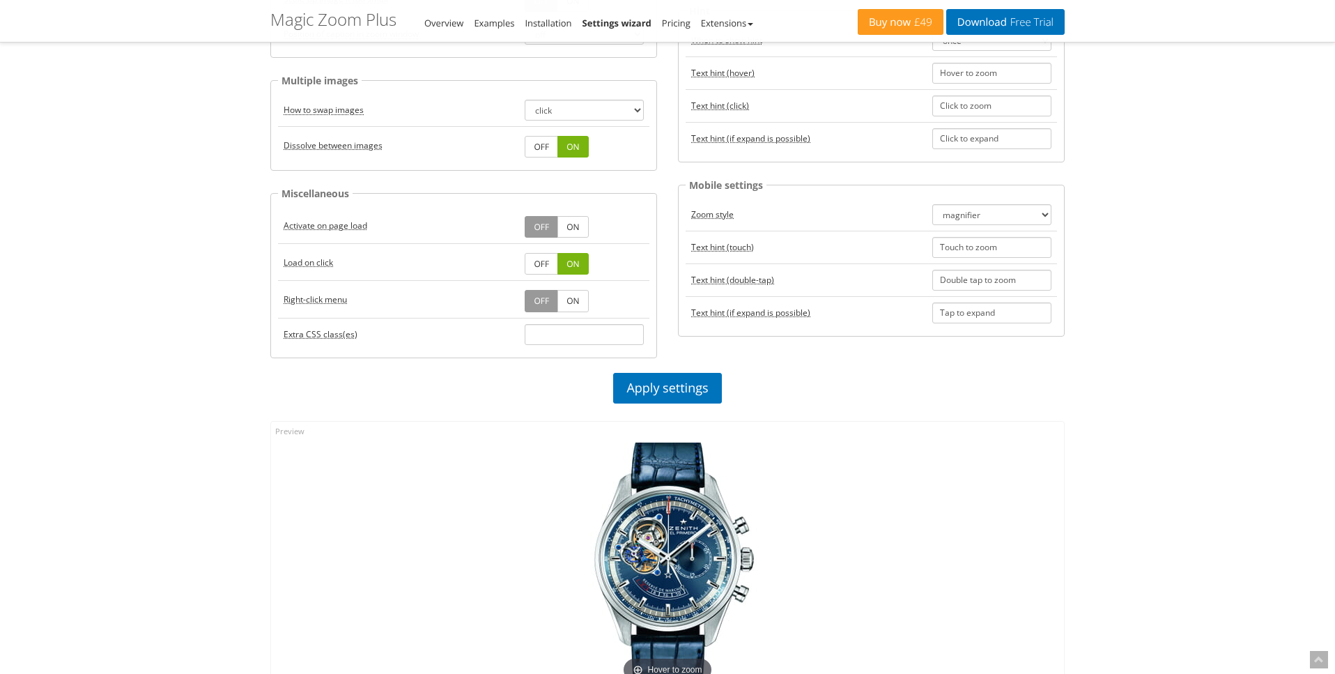
click at [573, 226] on link "ON" at bounding box center [572, 227] width 31 height 22
click at [640, 389] on link "Apply settings" at bounding box center [667, 388] width 108 height 31
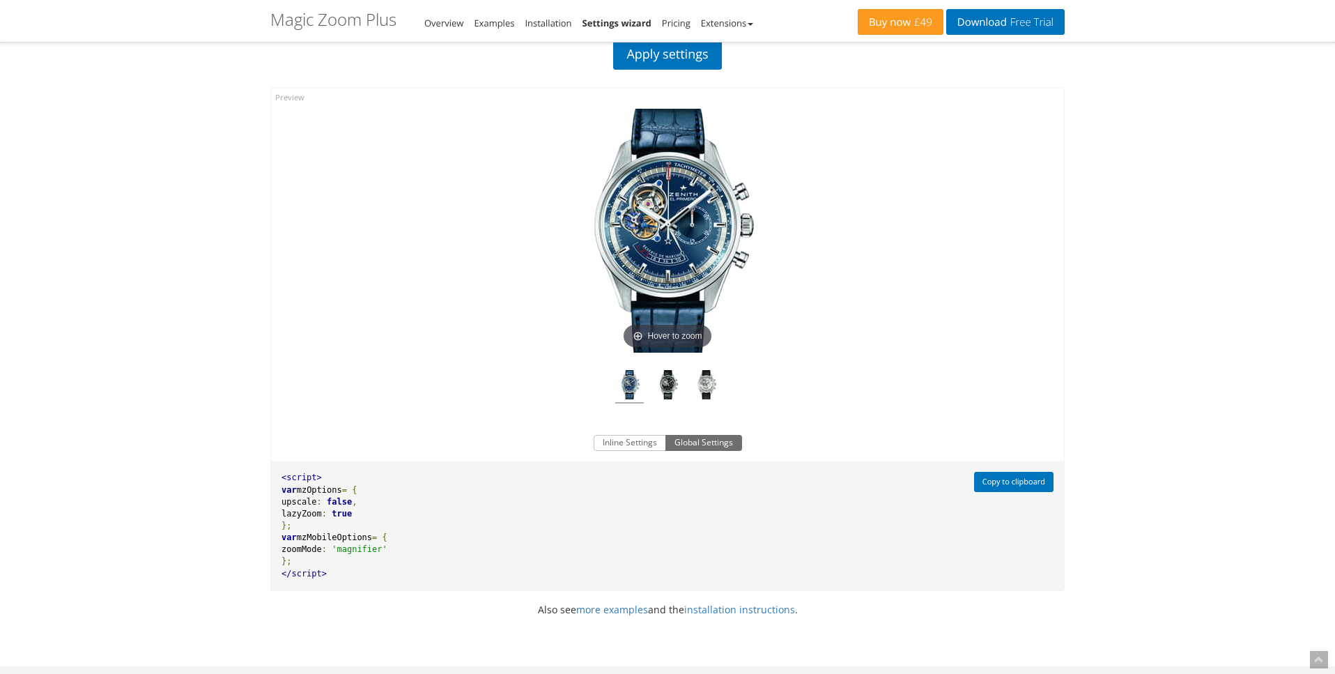
scroll to position [803, 0]
